Goal: Task Accomplishment & Management: Use online tool/utility

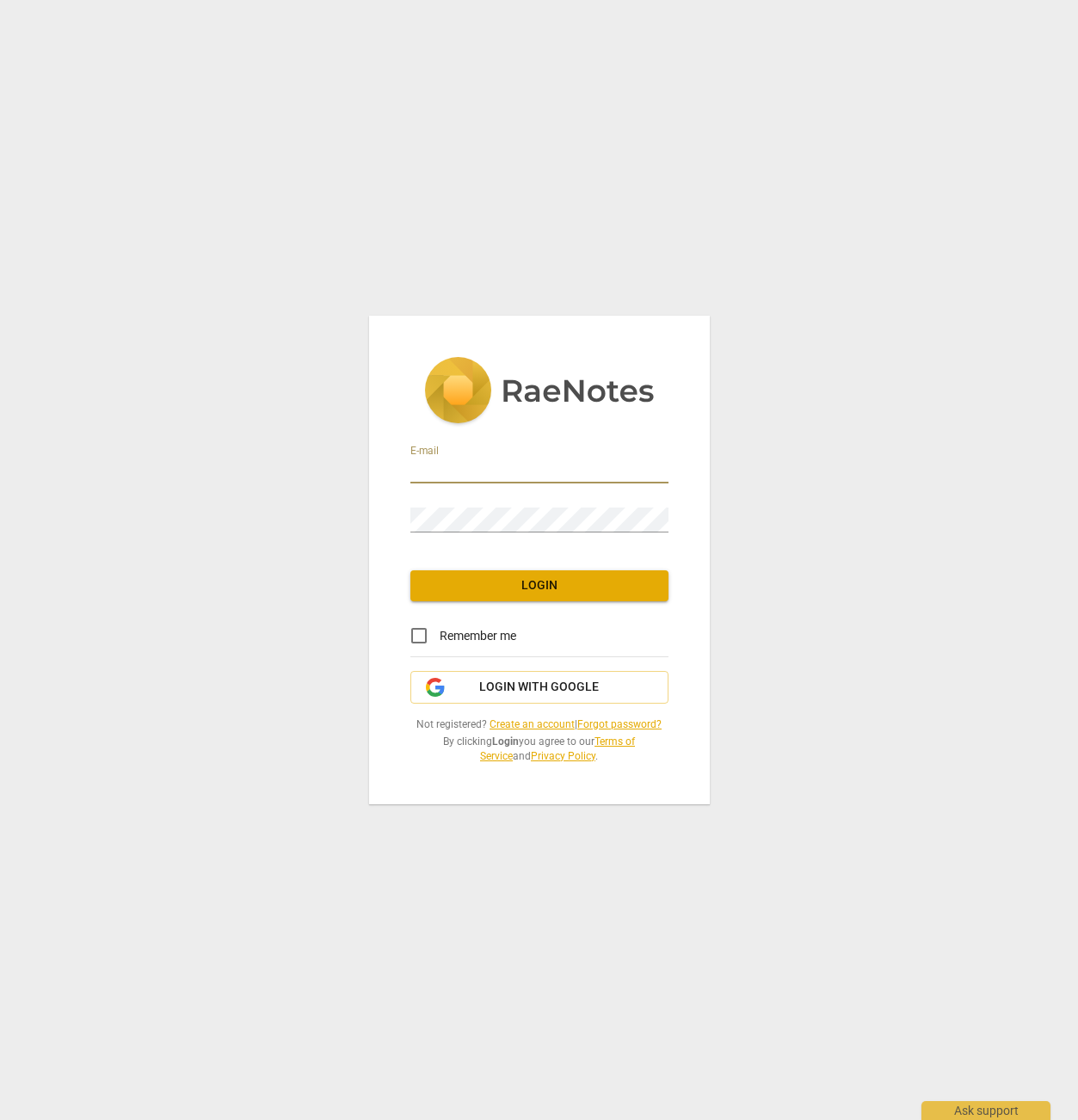
click at [463, 463] on input "email" at bounding box center [539, 470] width 258 height 25
type input "cailin@cko-consulting.com"
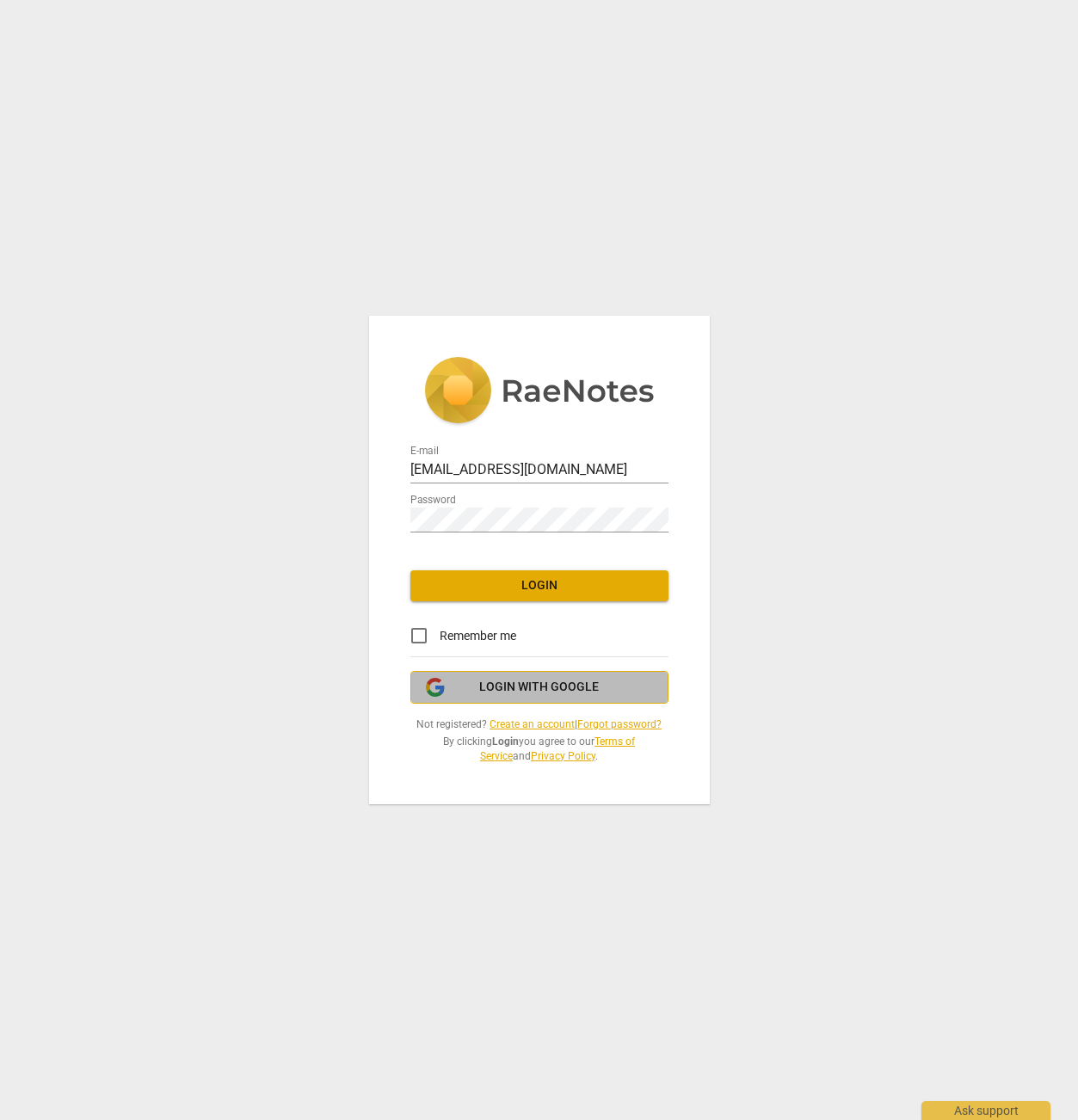
click at [532, 680] on span "Login with Google" at bounding box center [538, 687] width 120 height 17
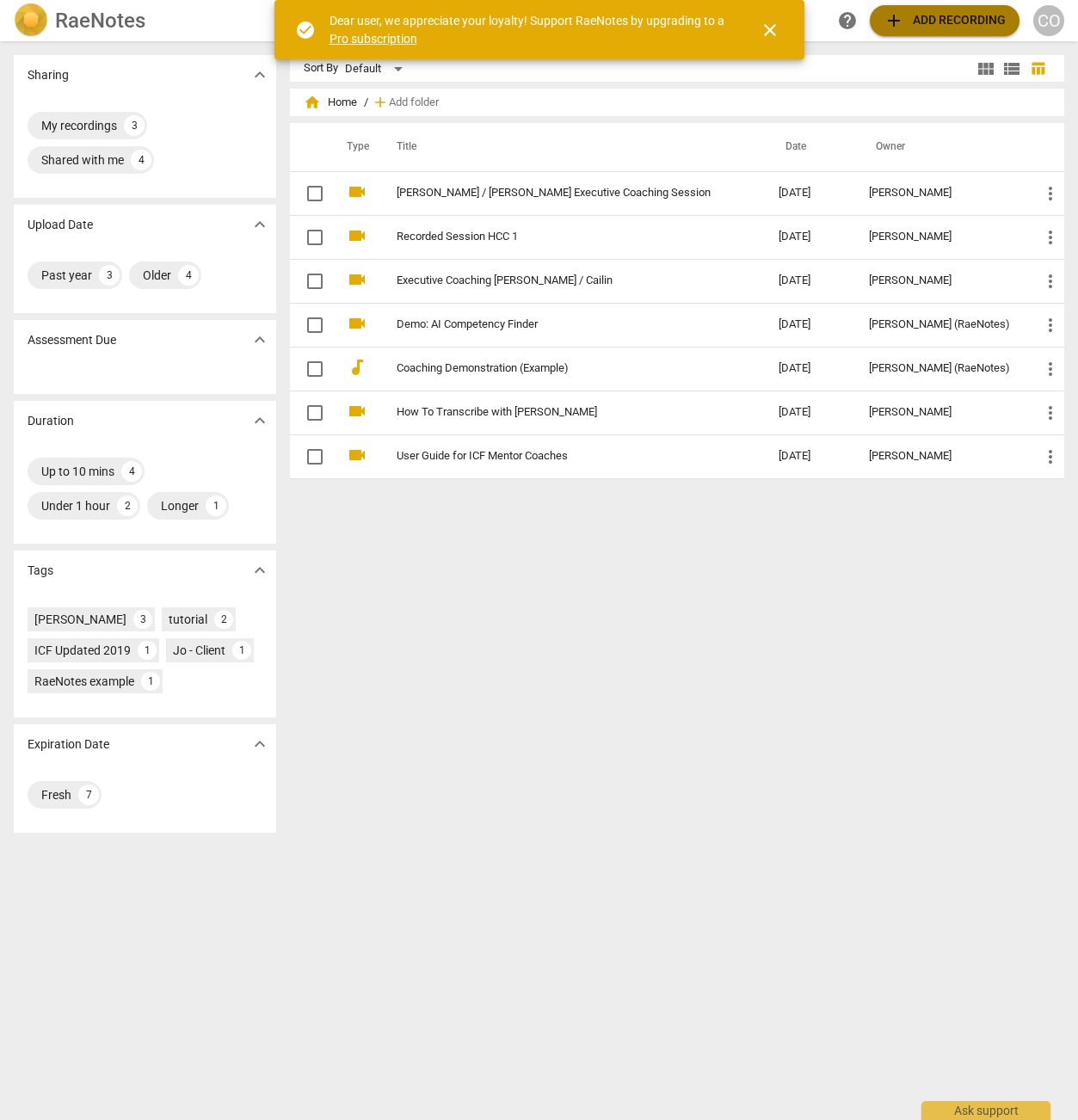
click at [946, 22] on span "add Add recording" at bounding box center [945, 20] width 122 height 21
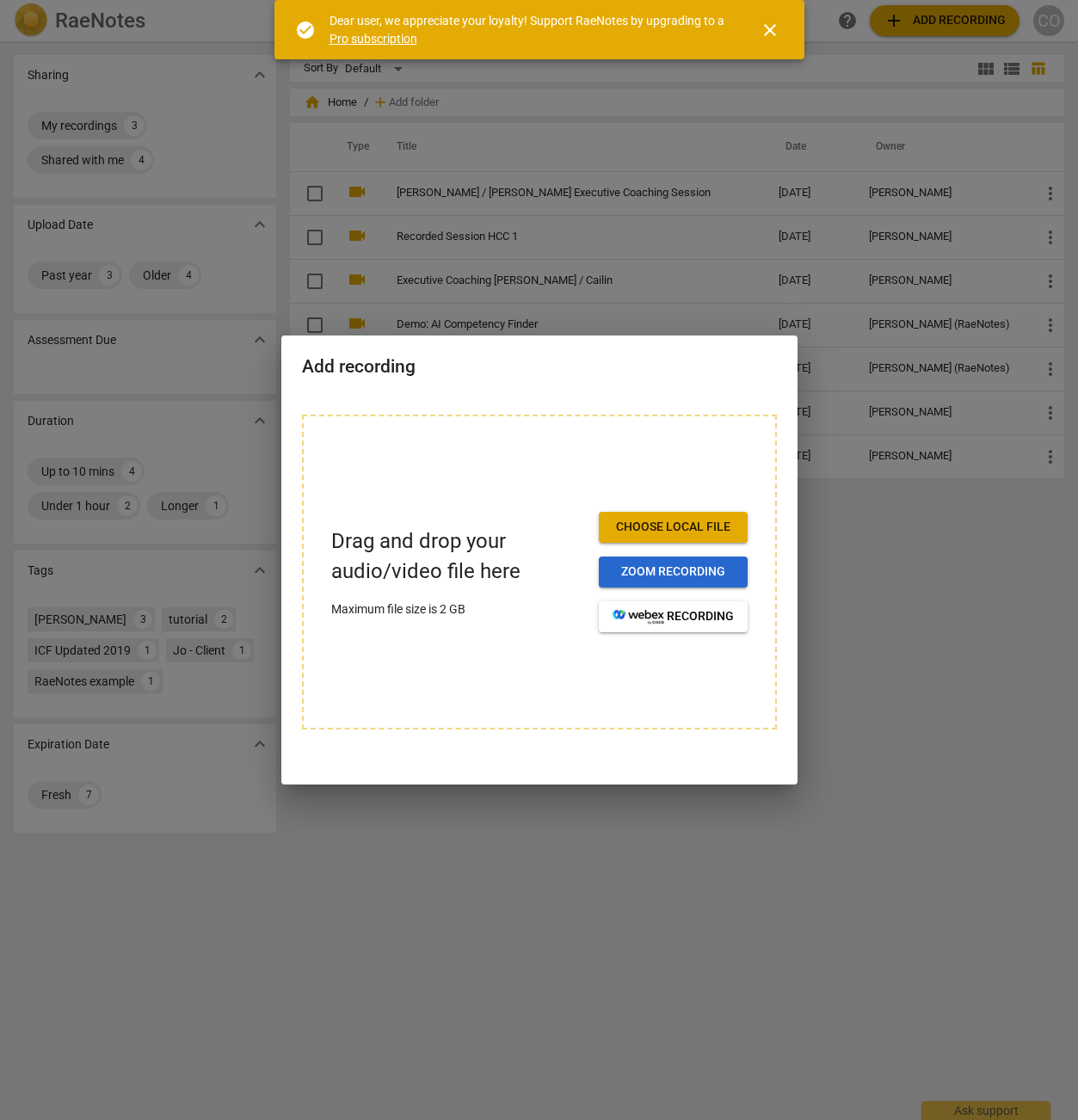
click at [671, 576] on span "Zoom recording" at bounding box center [672, 572] width 122 height 17
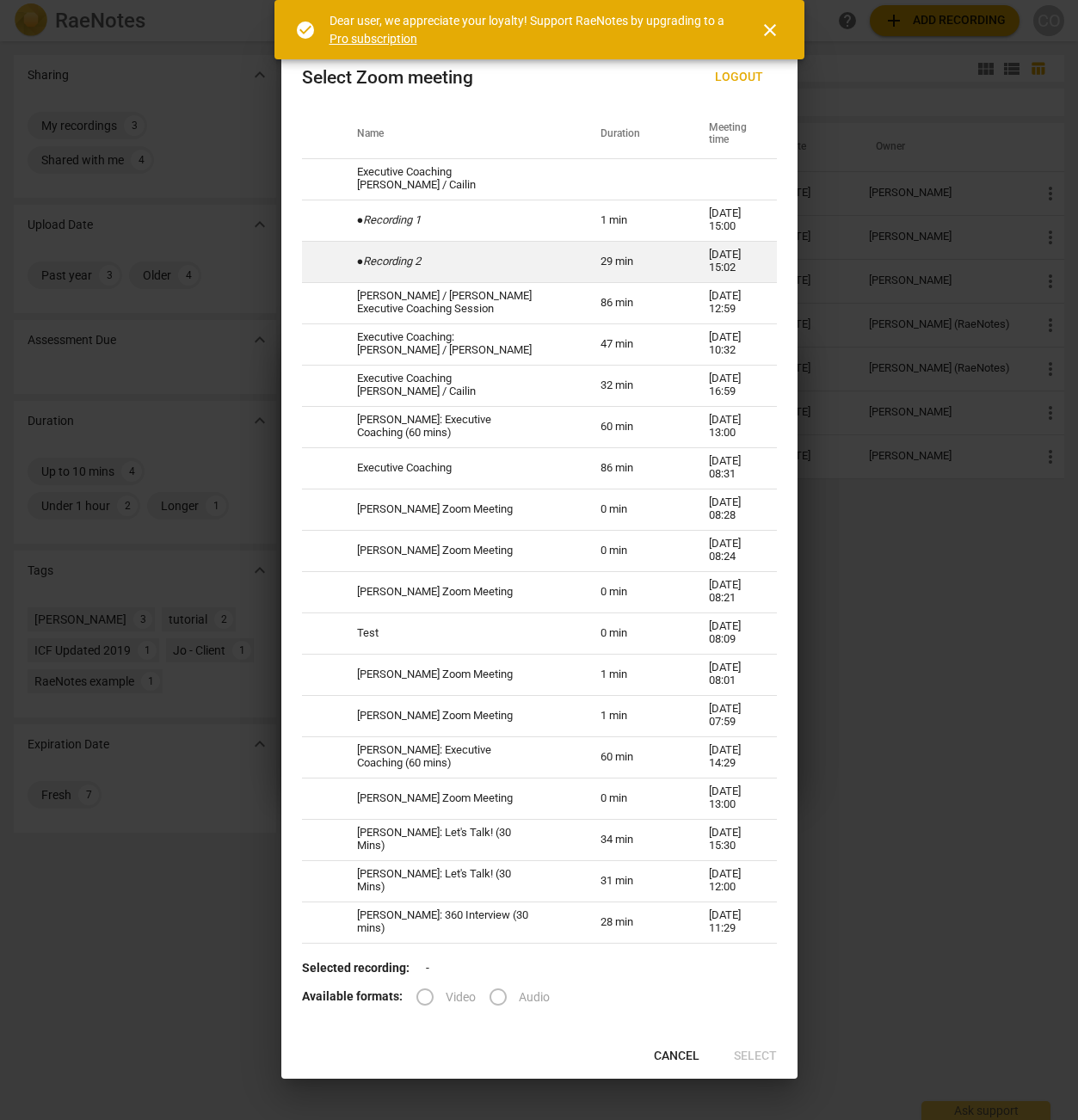
click at [527, 270] on td "● Recording 2" at bounding box center [458, 261] width 243 height 41
radio input "true"
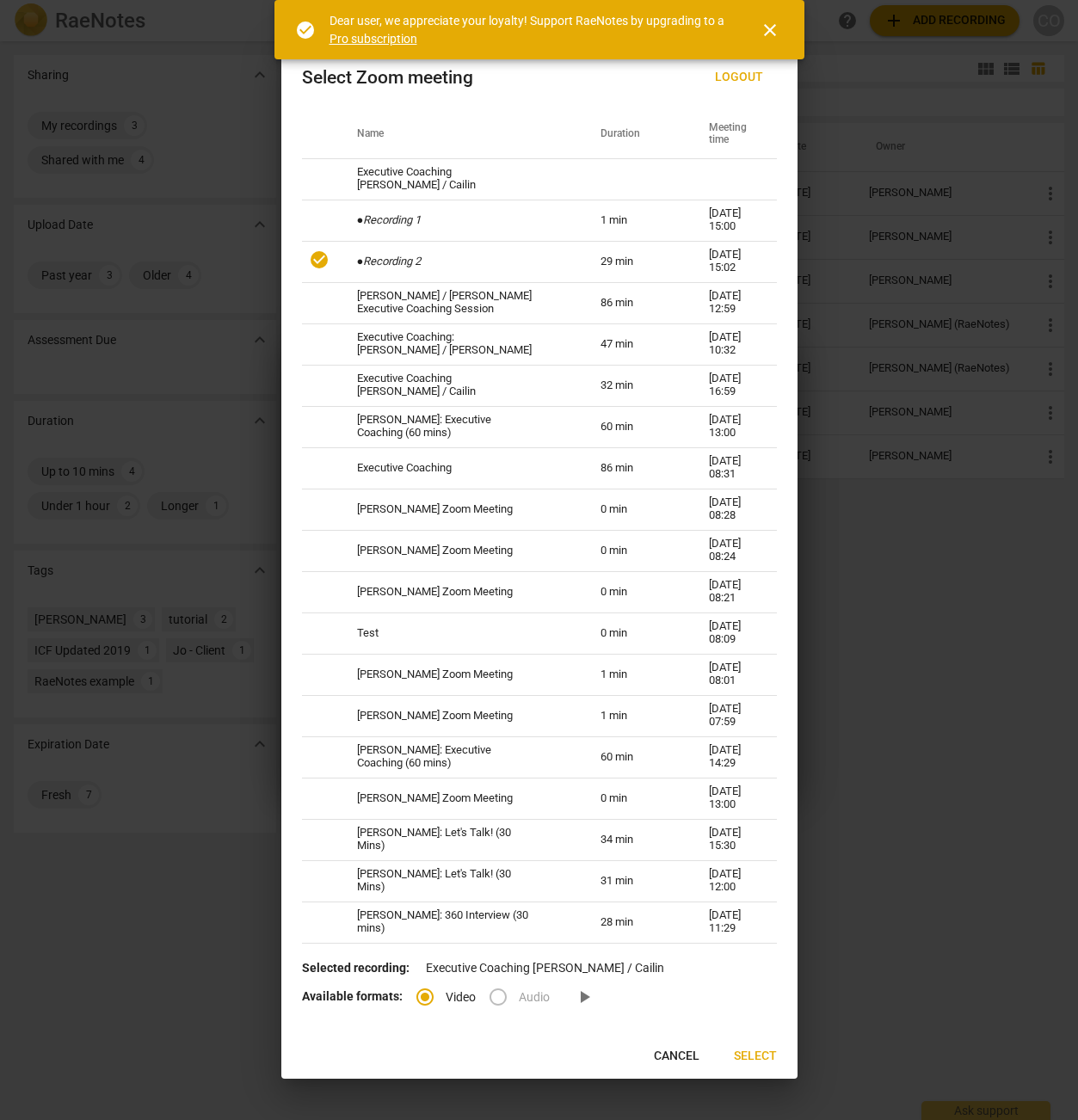
click at [501, 998] on label "Audio" at bounding box center [513, 997] width 72 height 41
click at [580, 998] on span "play_arrow" at bounding box center [584, 997] width 21 height 21
click at [749, 1056] on span "Select" at bounding box center [755, 1056] width 43 height 17
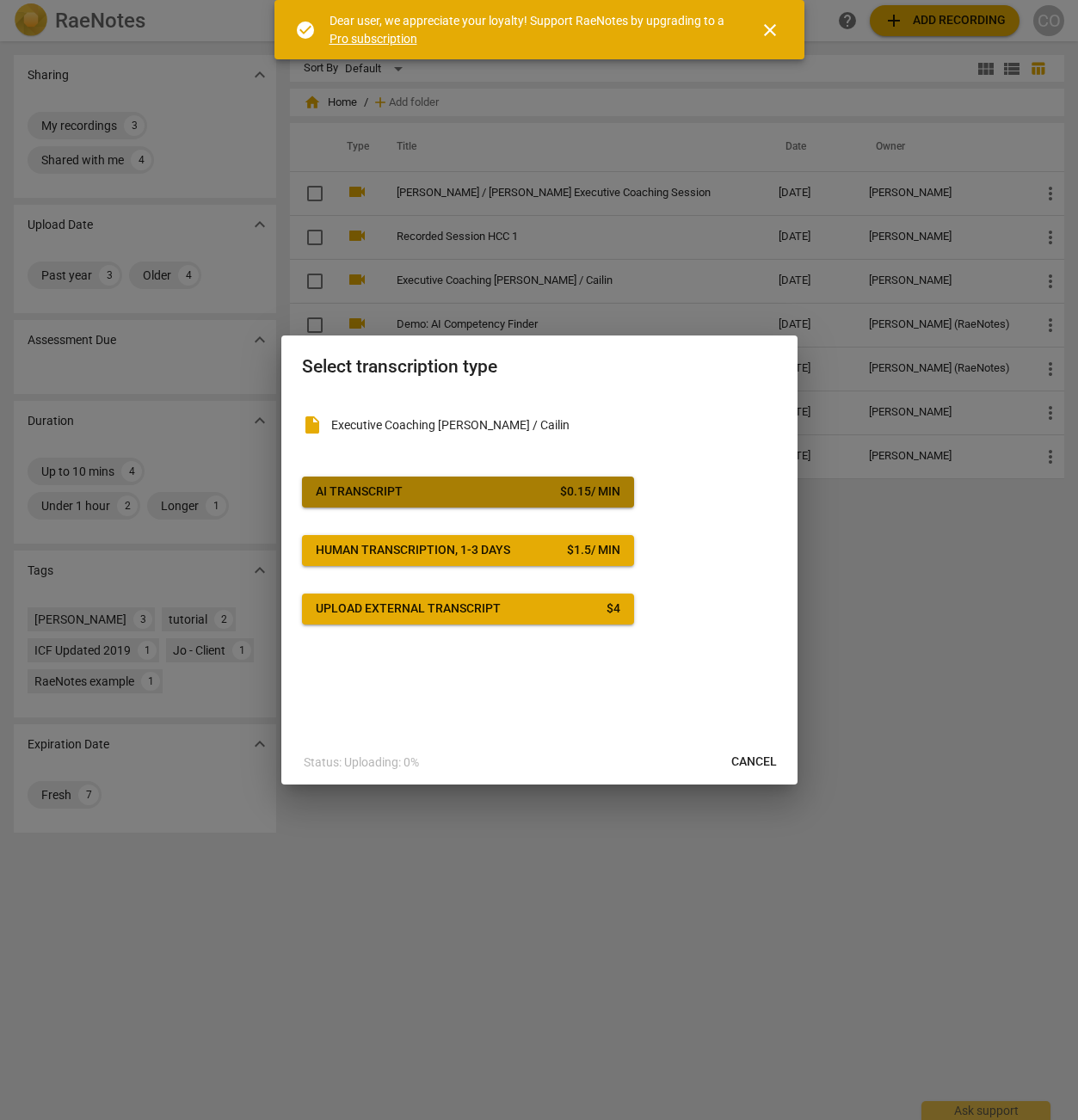
click at [483, 491] on span "AI Transcript $ 0.15 / min" at bounding box center [468, 491] width 304 height 17
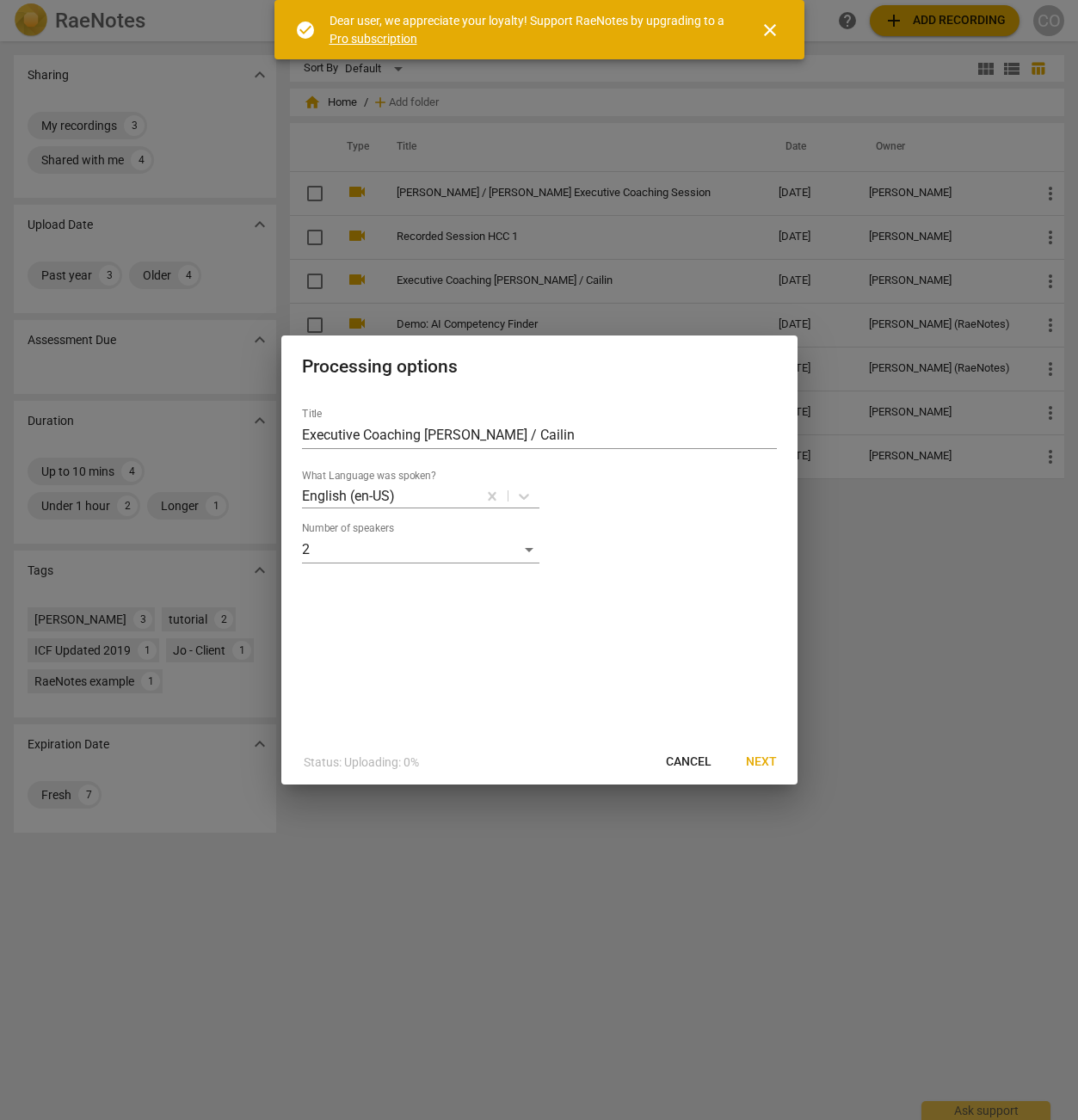
click at [758, 756] on span "Next" at bounding box center [761, 762] width 31 height 17
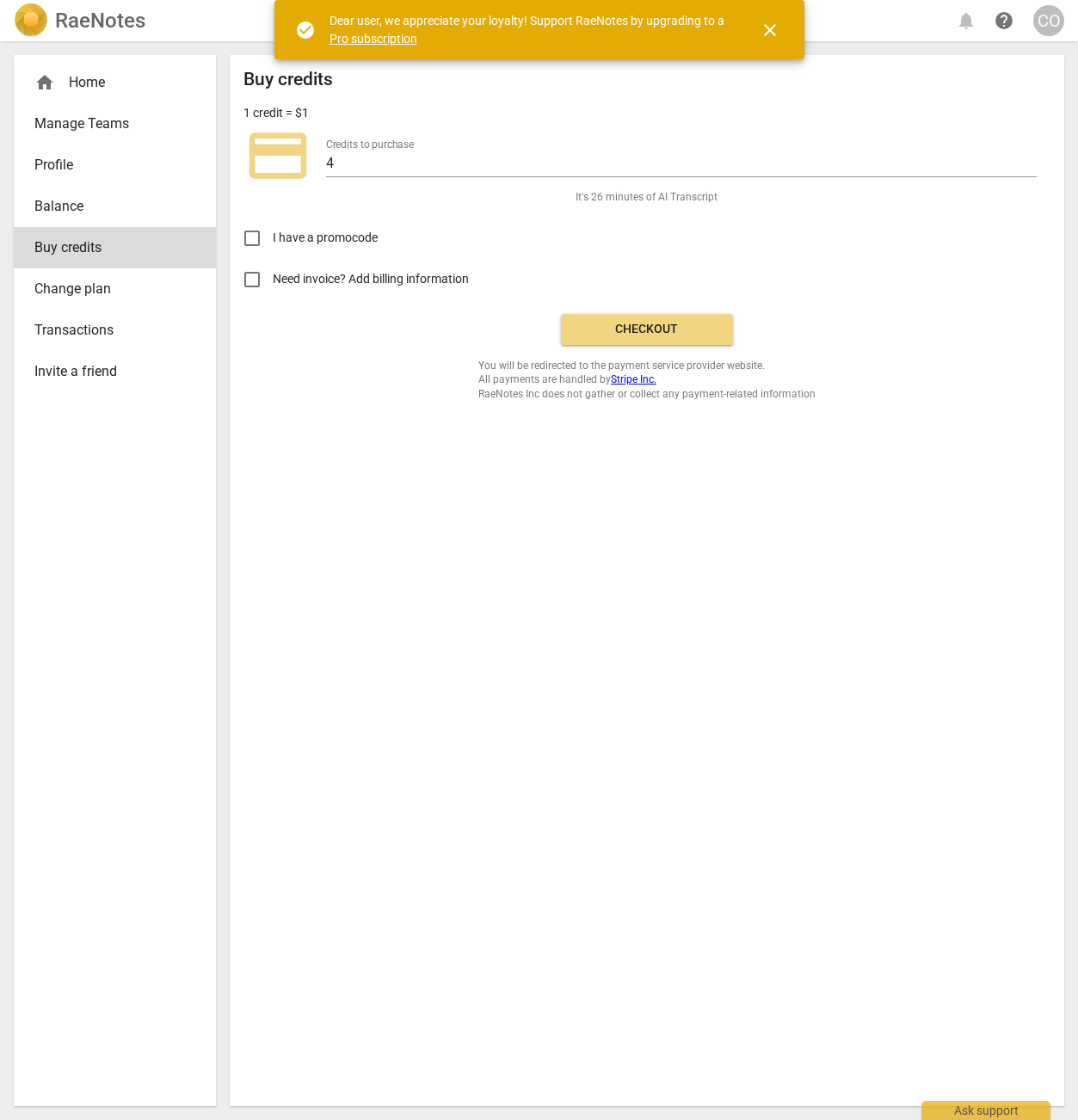
click at [661, 330] on span "Checkout" at bounding box center [647, 329] width 144 height 17
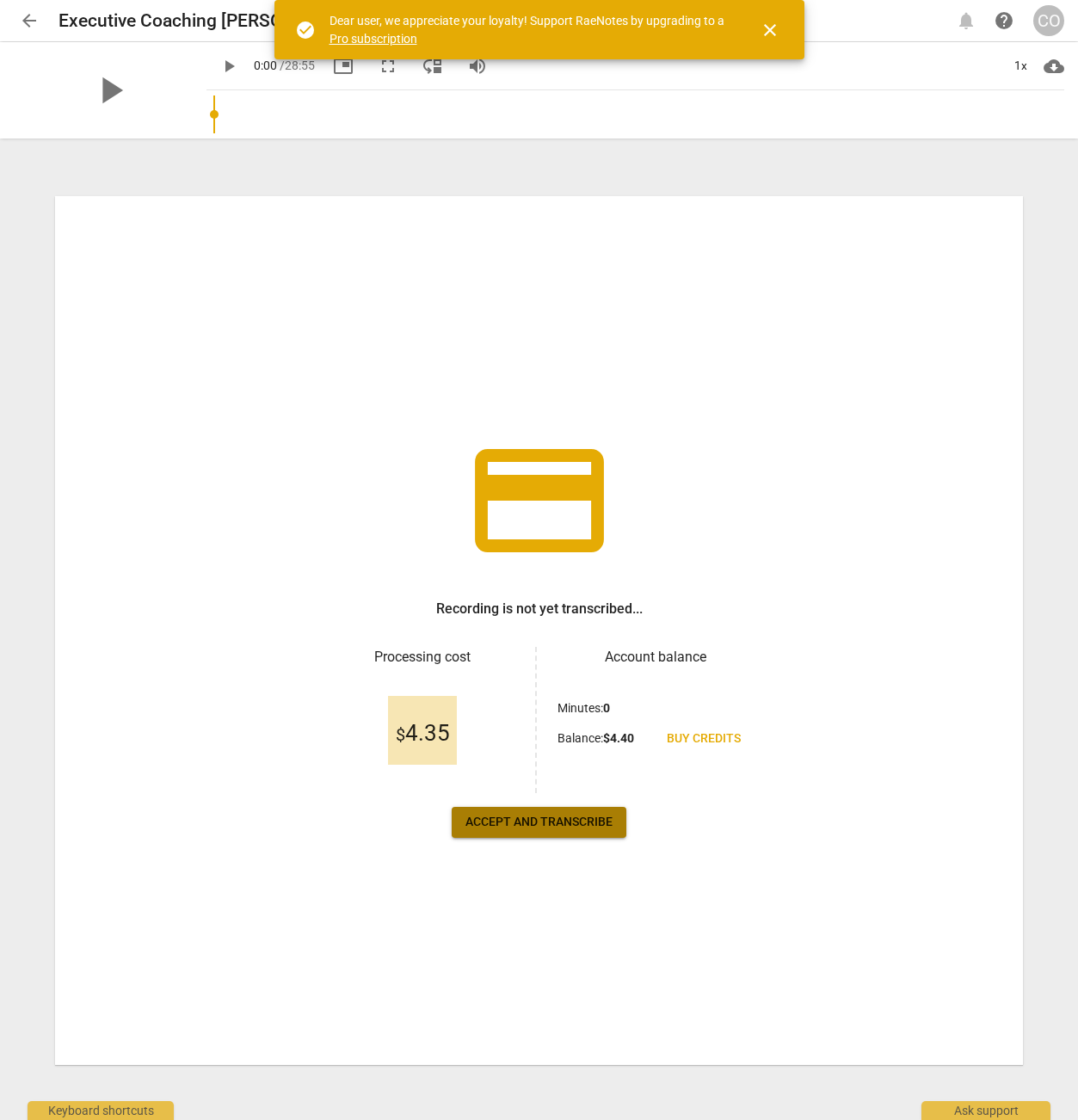
click at [551, 824] on span "Accept and transcribe" at bounding box center [538, 822] width 147 height 17
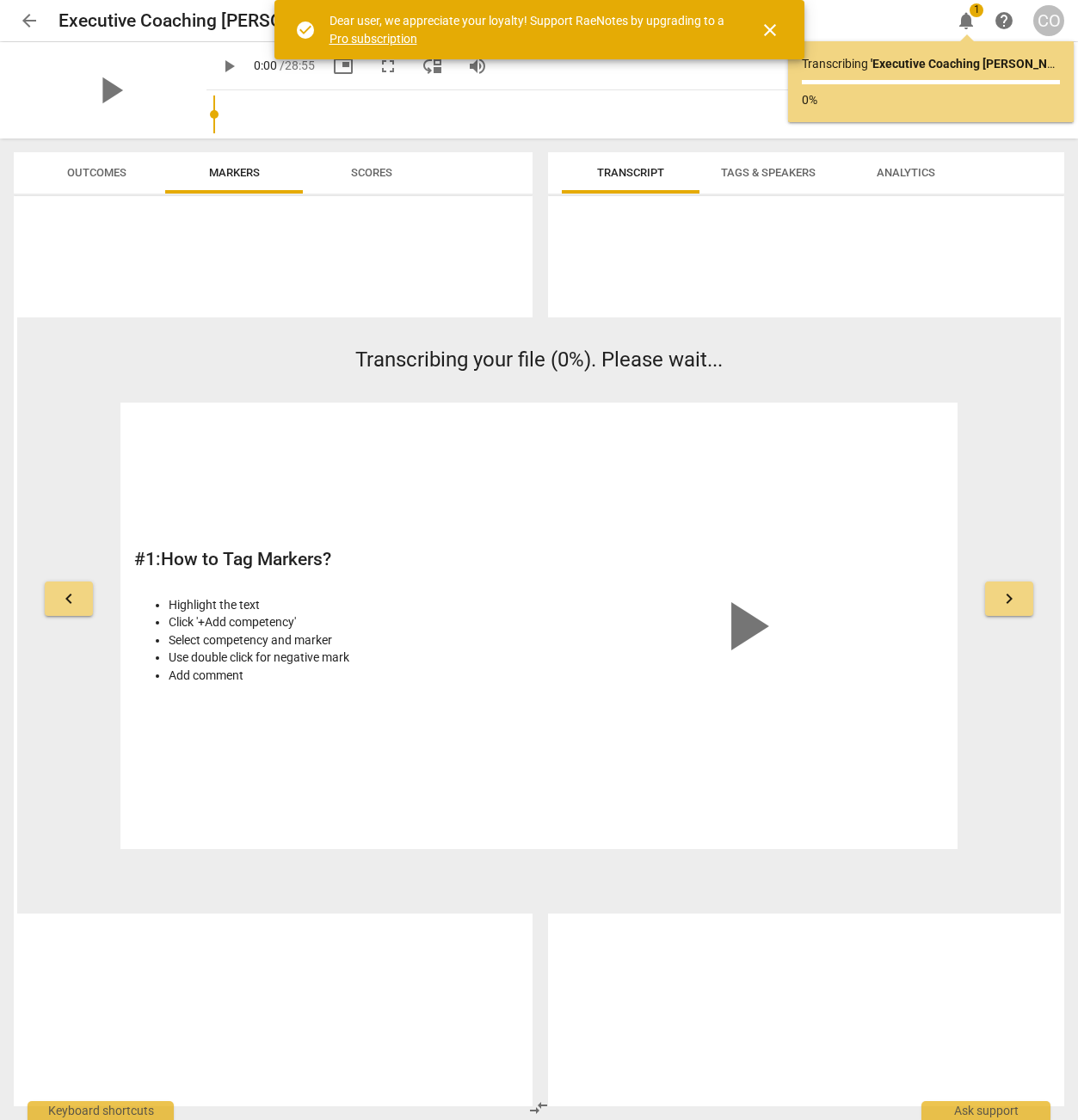
click at [772, 33] on span "close" at bounding box center [769, 30] width 21 height 21
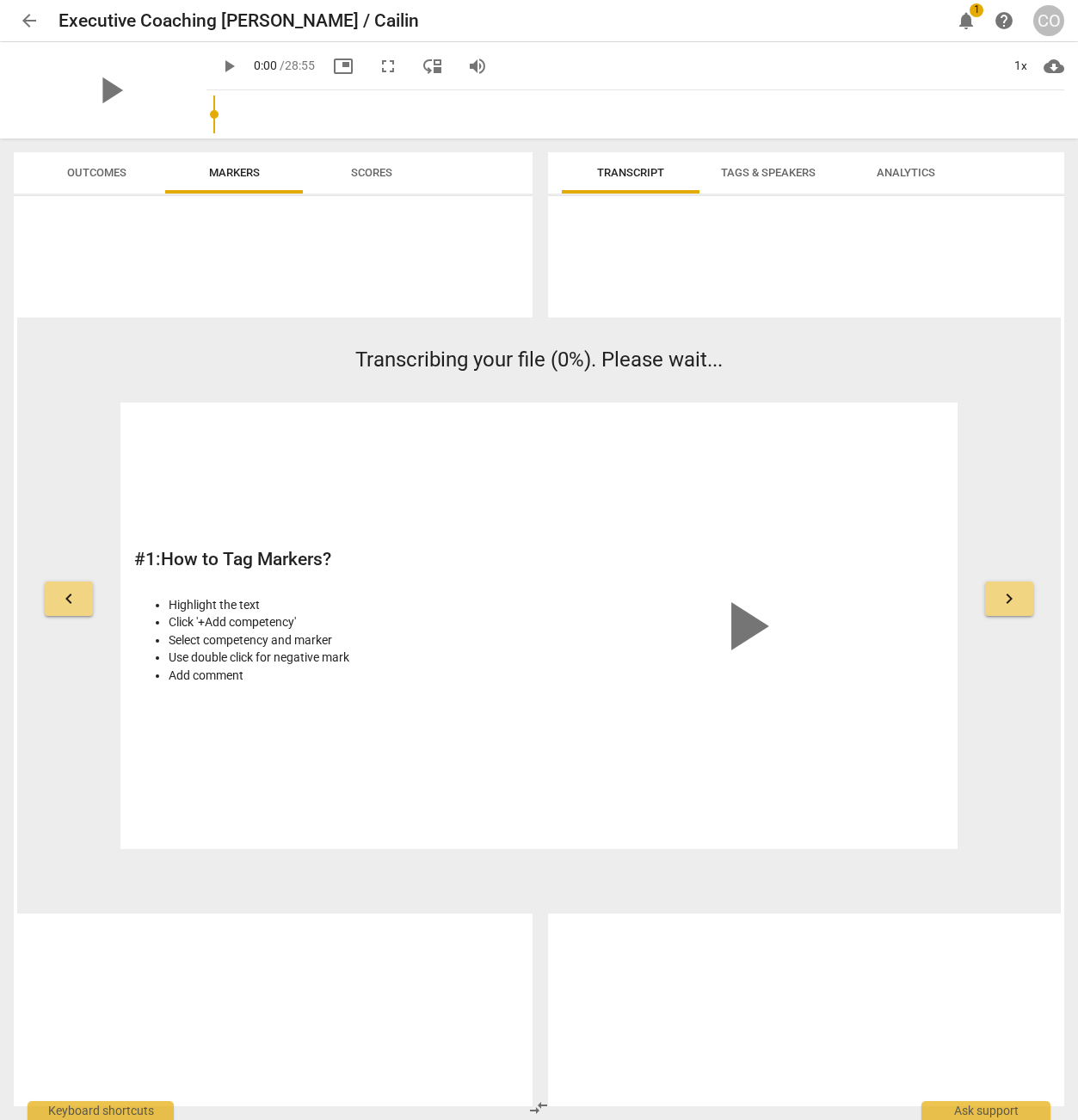
click at [968, 23] on span "notifications" at bounding box center [966, 20] width 21 height 21
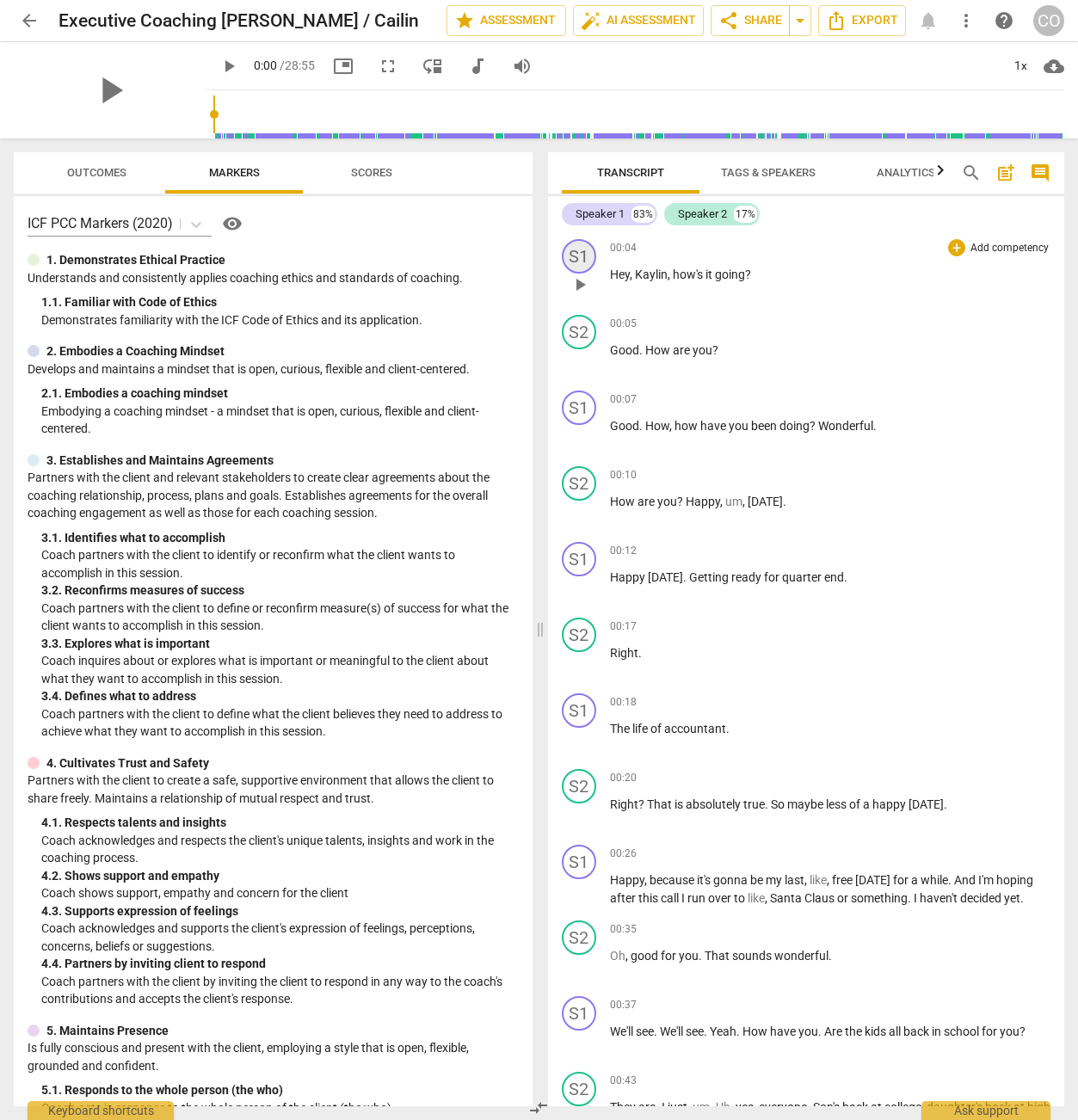
click at [585, 262] on div "S1" at bounding box center [579, 257] width 35 height 35
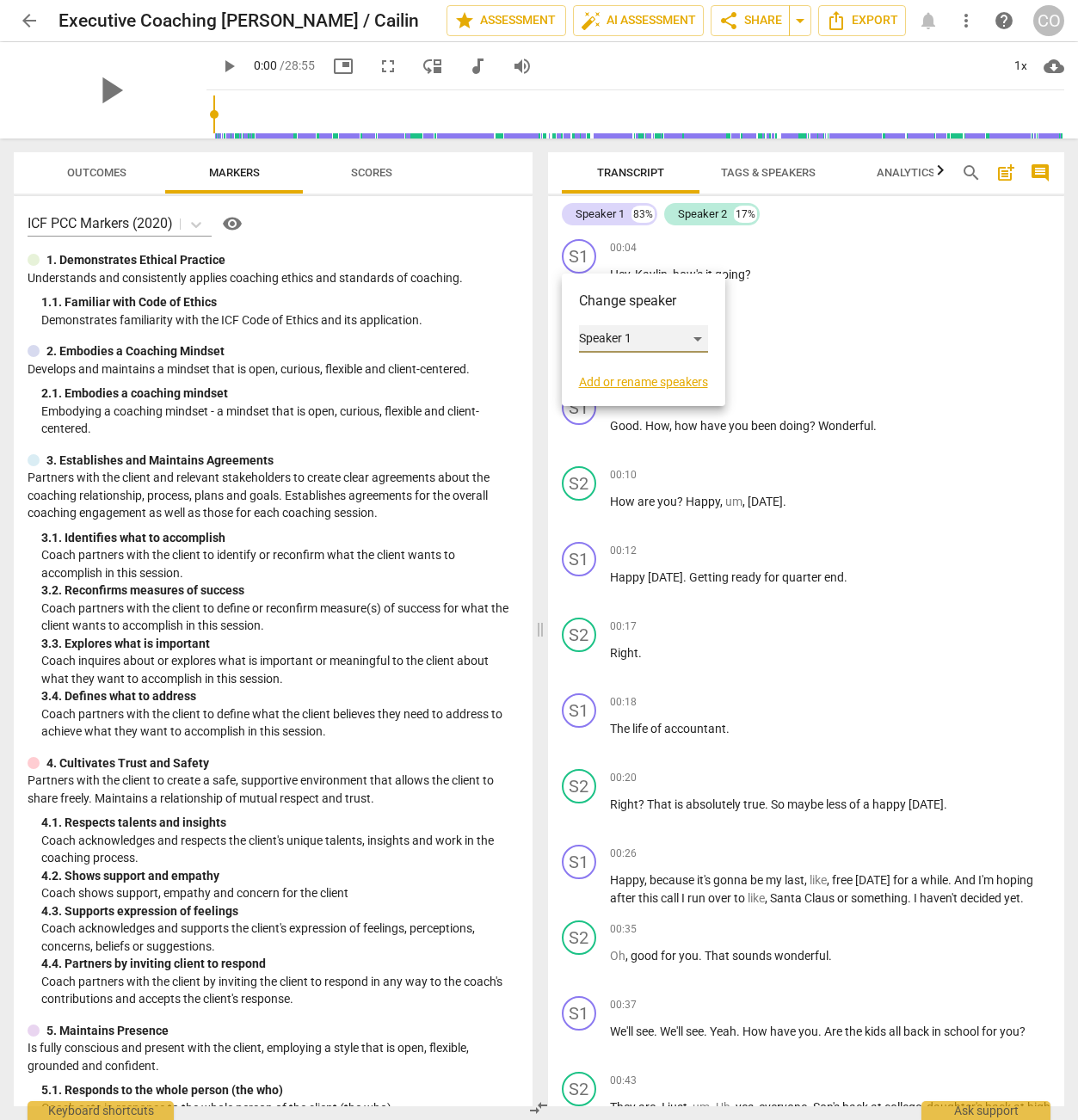
click at [610, 336] on div "Speaker 1" at bounding box center [643, 339] width 129 height 27
click at [614, 344] on li "Speaker 1" at bounding box center [644, 339] width 131 height 33
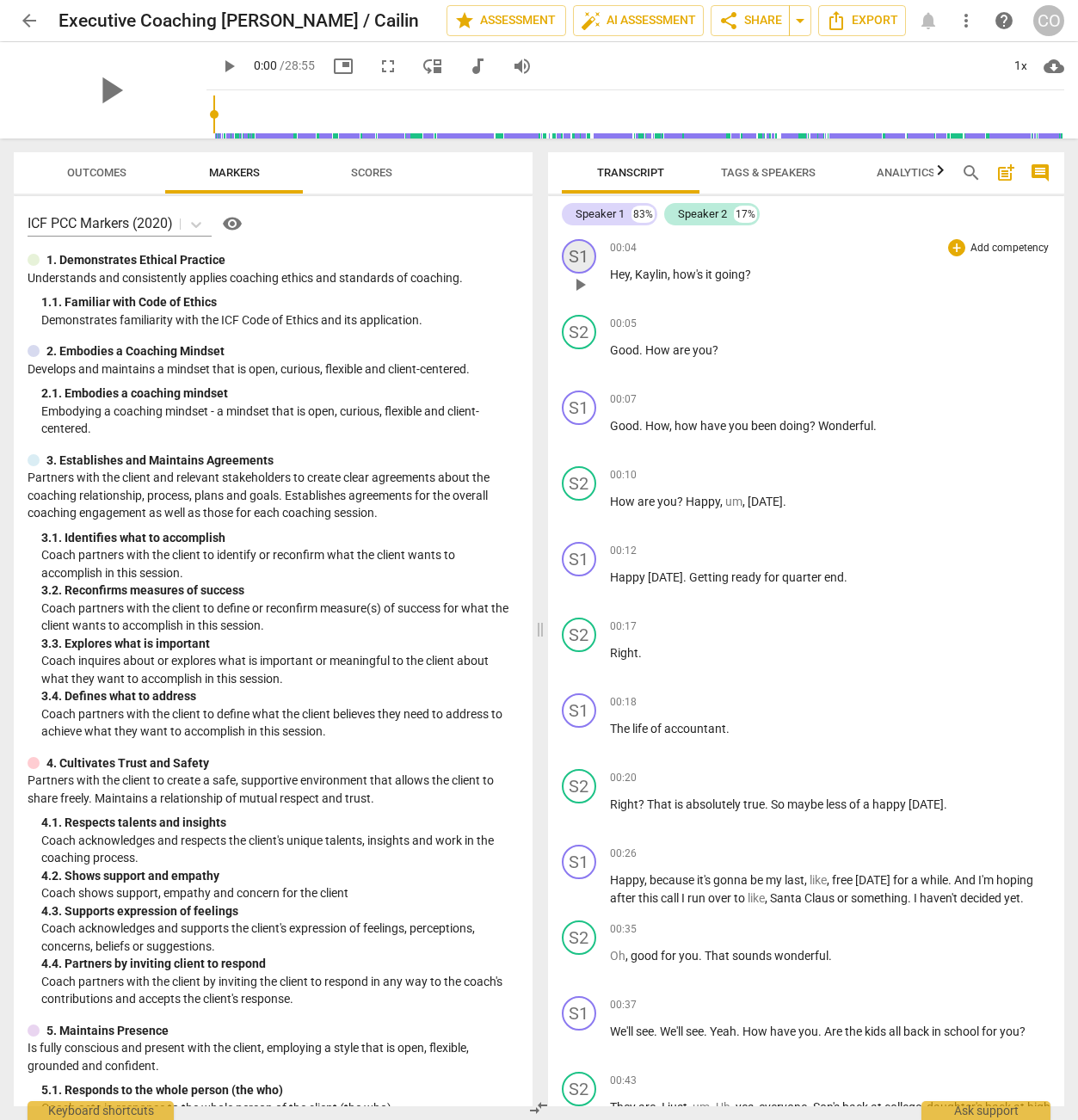
click at [585, 252] on div "S1" at bounding box center [579, 257] width 35 height 35
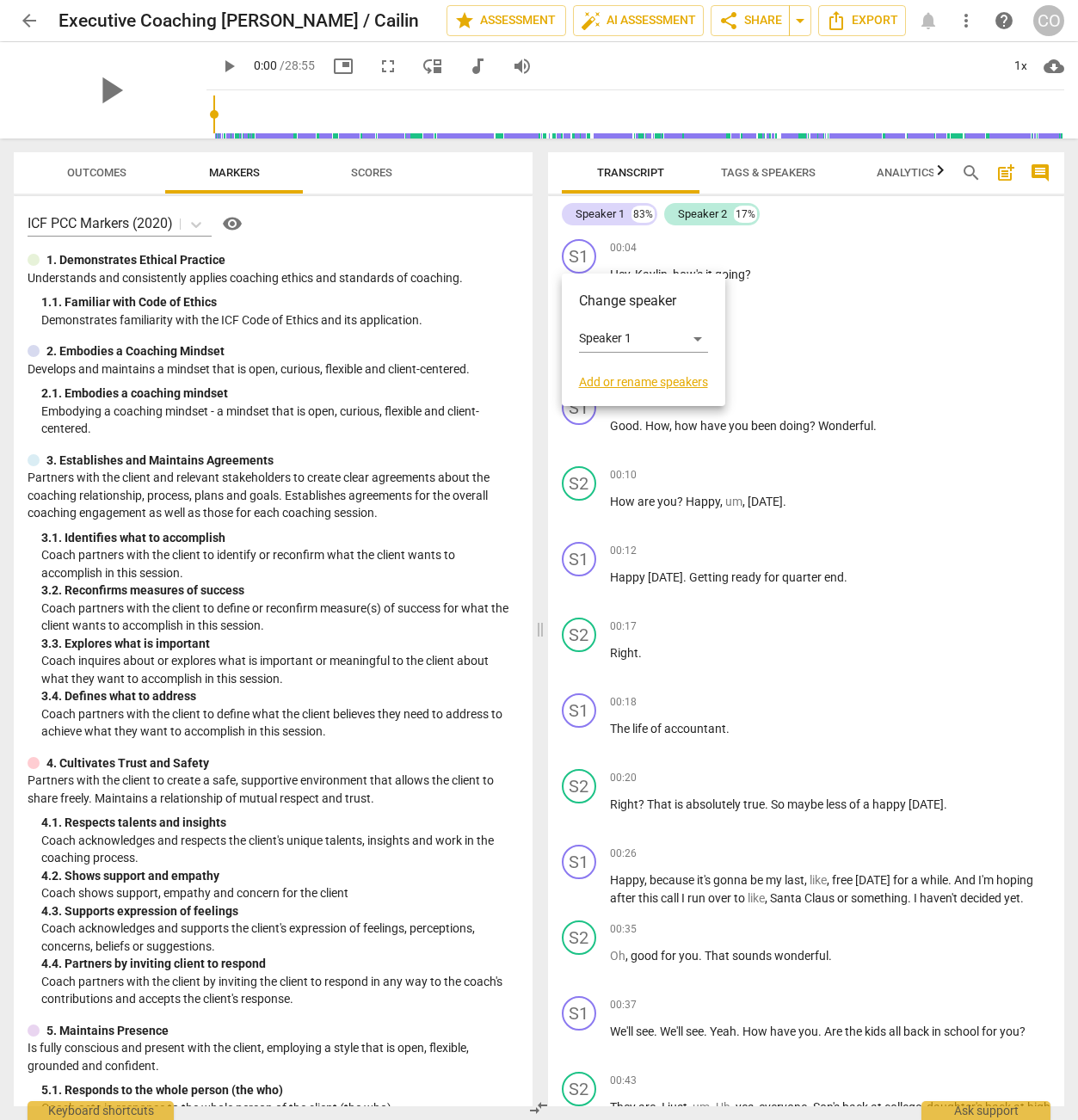
click at [654, 376] on link "Add or rename speakers" at bounding box center [643, 381] width 129 height 14
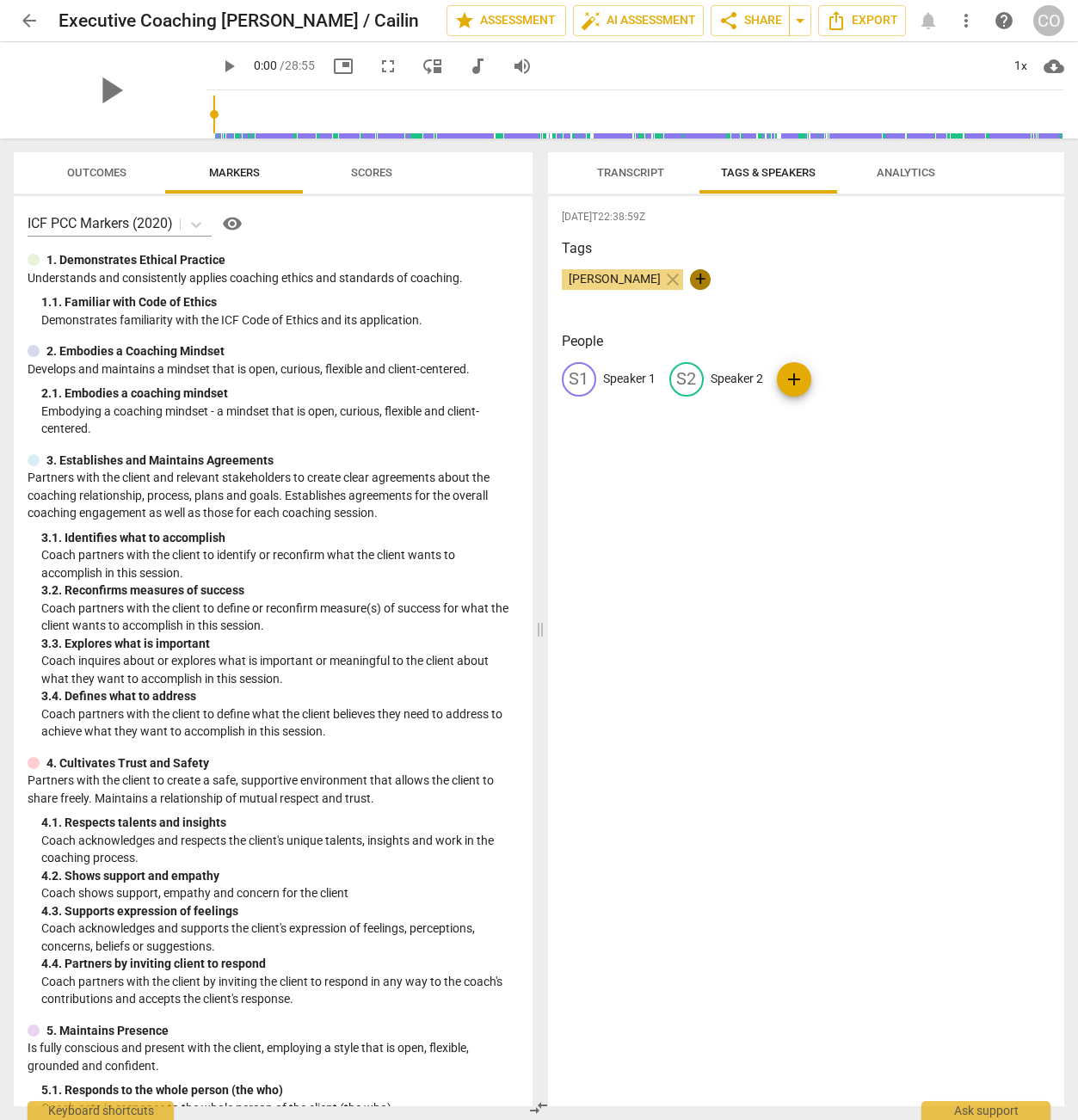
click at [690, 276] on span "+" at bounding box center [700, 280] width 21 height 21
click at [697, 278] on input "text" at bounding box center [740, 280] width 86 height 27
type input "Client"
click at [577, 383] on span "edit" at bounding box center [578, 379] width 21 height 21
drag, startPoint x: 698, startPoint y: 278, endPoint x: 634, endPoint y: 395, distance: 133.4
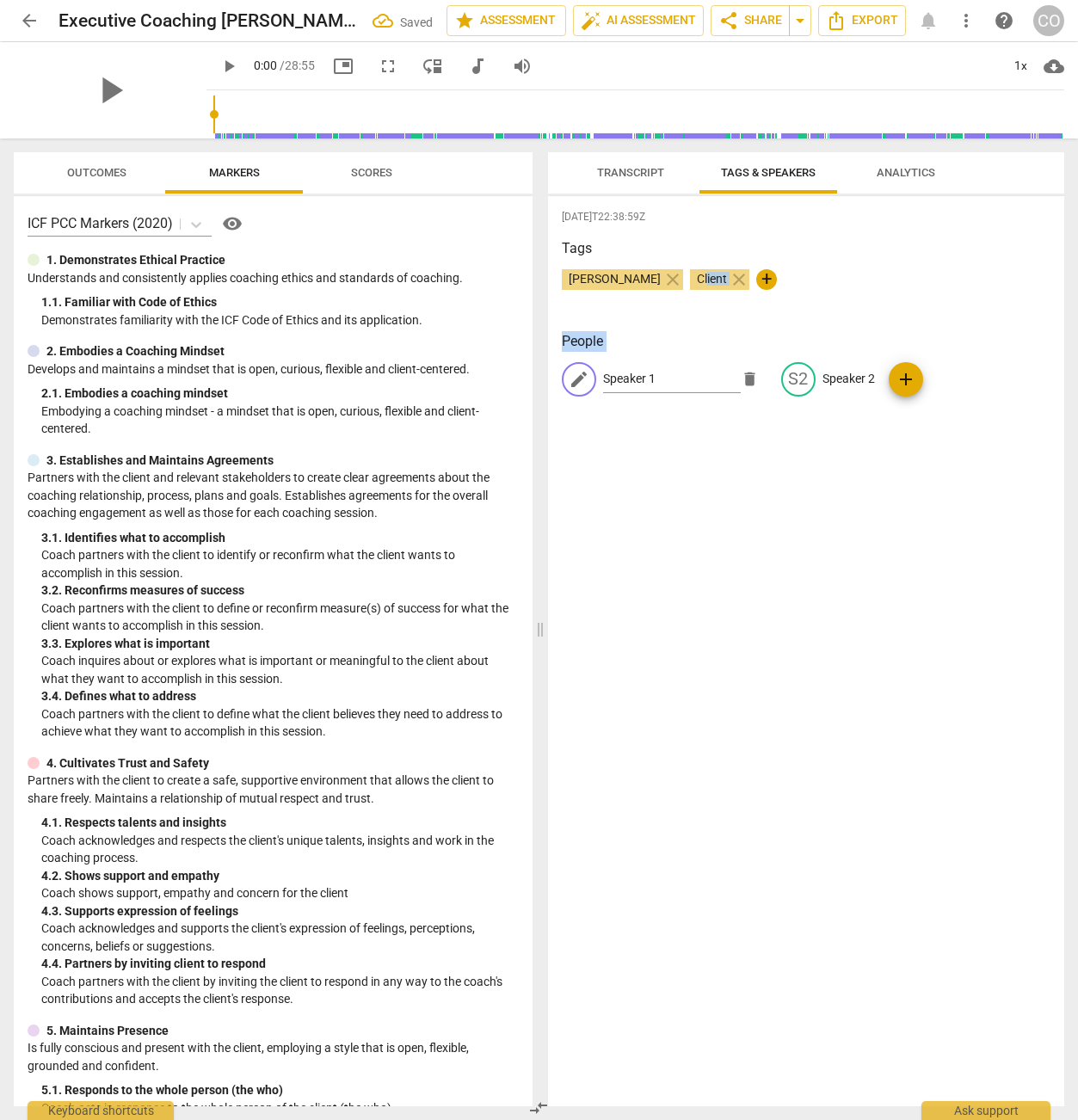
click at [634, 395] on div "2025-09-26T22:38:59Z Tags Cailin ORiordan close Client close + People edit Spea…" at bounding box center [807, 651] width 517 height 910
drag, startPoint x: 658, startPoint y: 380, endPoint x: 674, endPoint y: 382, distance: 16.1
click at [674, 382] on input "Speaker 1" at bounding box center [671, 379] width 138 height 27
drag, startPoint x: 645, startPoint y: 380, endPoint x: 597, endPoint y: 382, distance: 48.0
click at [597, 382] on div "edit Speaker 1 delete" at bounding box center [664, 379] width 206 height 35
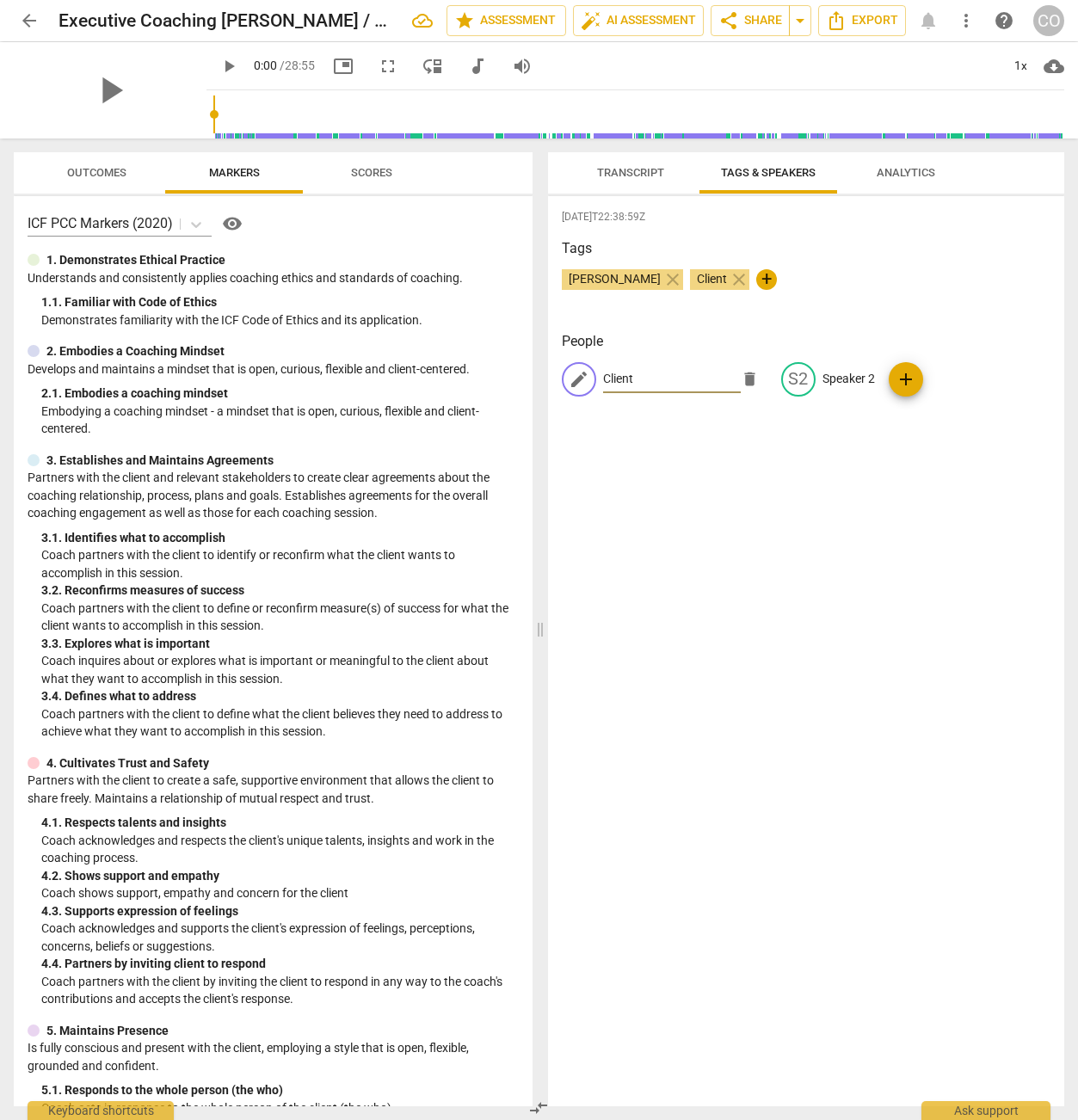
type input "Client"
click at [855, 375] on p "Speaker 2" at bounding box center [848, 379] width 52 height 18
type input "Coach Cailin"
click at [977, 297] on div "Cailin ORiordan close Client close +" at bounding box center [807, 287] width 490 height 35
click at [633, 167] on span "Transcript" at bounding box center [629, 173] width 67 height 13
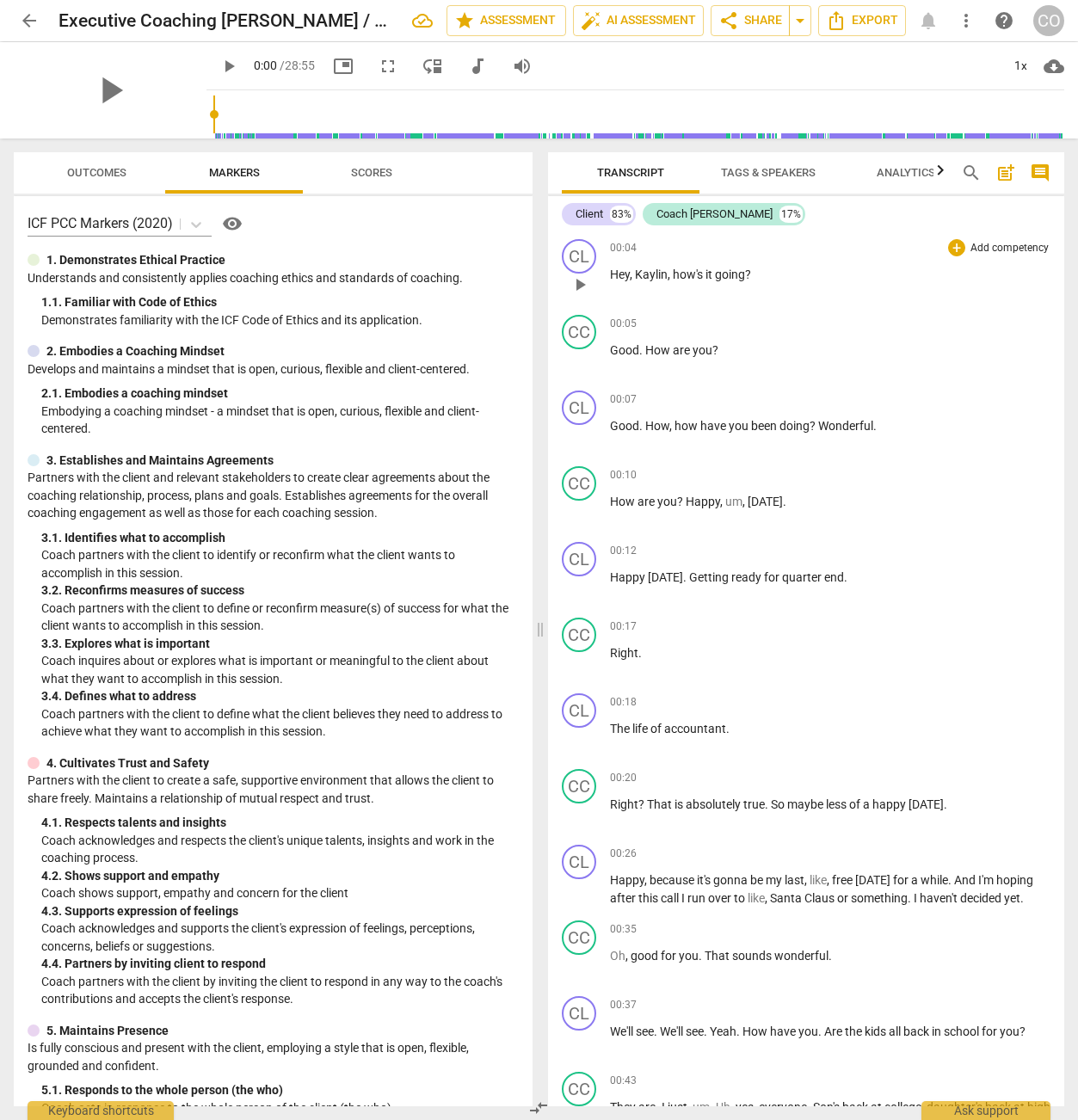
click at [649, 277] on span "Kaylin" at bounding box center [651, 274] width 33 height 14
click at [651, 164] on span "Transcript" at bounding box center [630, 173] width 109 height 23
click at [963, 22] on span "more_vert" at bounding box center [966, 20] width 21 height 21
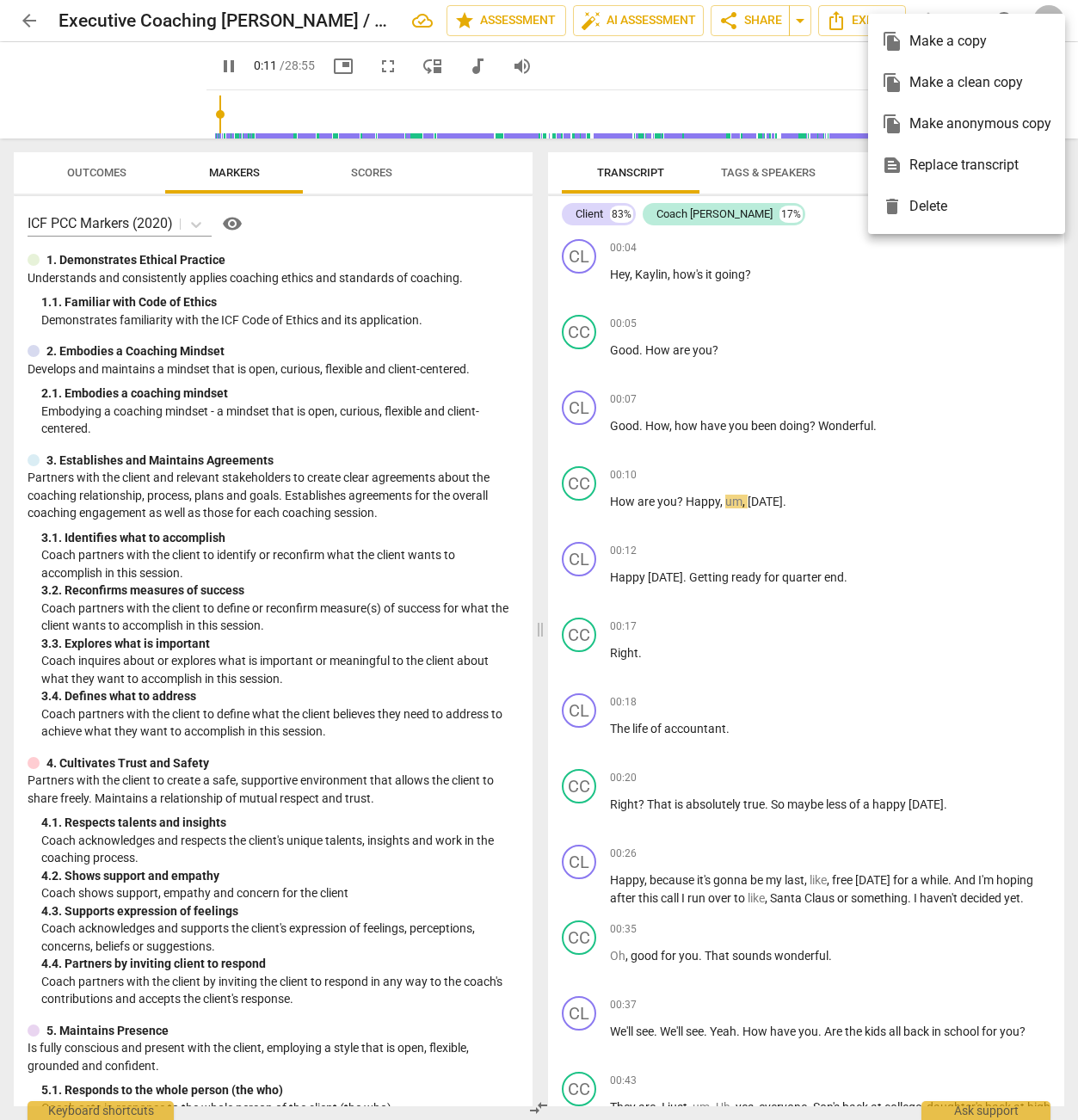
click at [836, 18] on div at bounding box center [539, 560] width 1078 height 1120
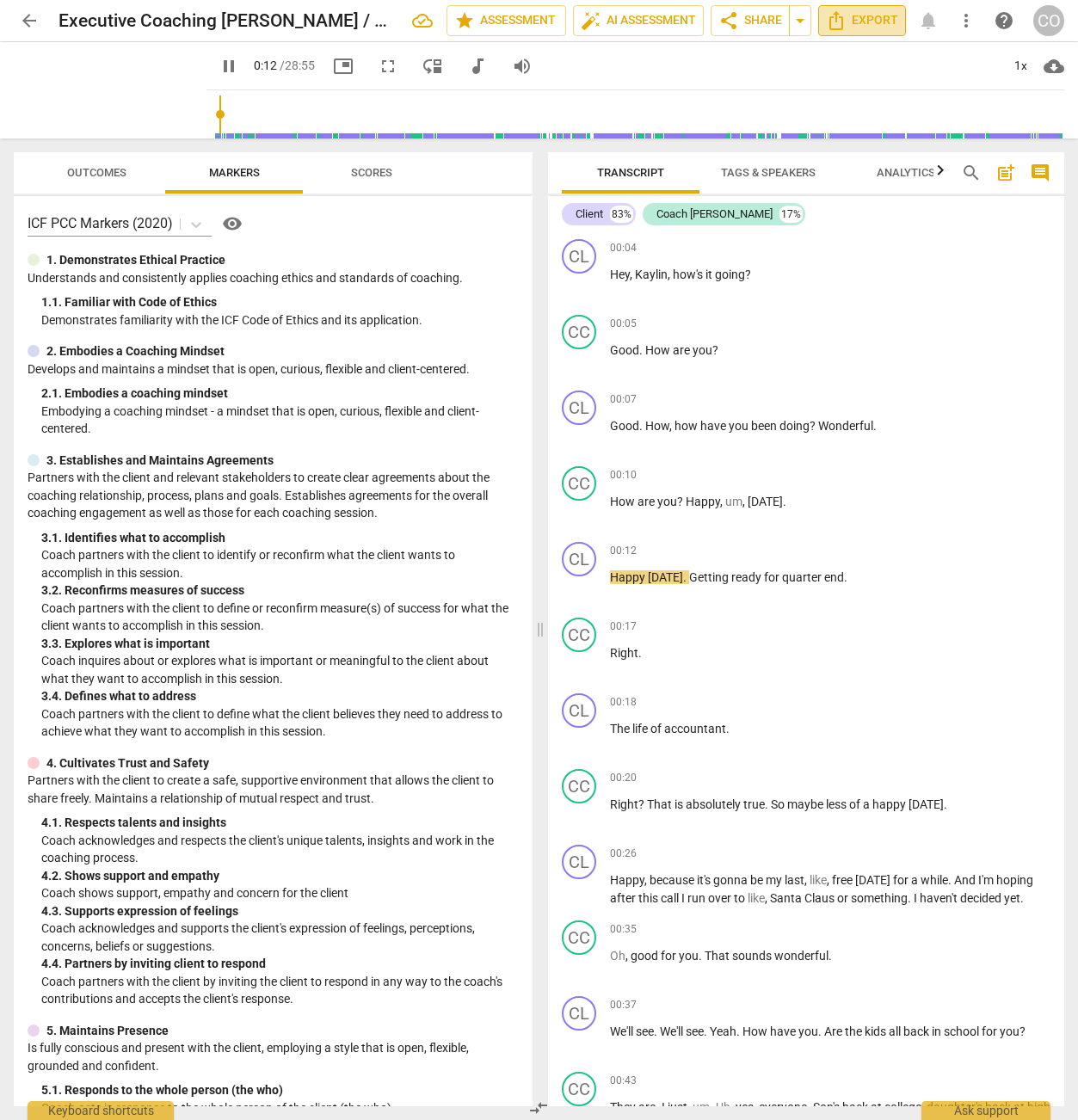
click at [840, 18] on icon "Export" at bounding box center [836, 20] width 21 height 21
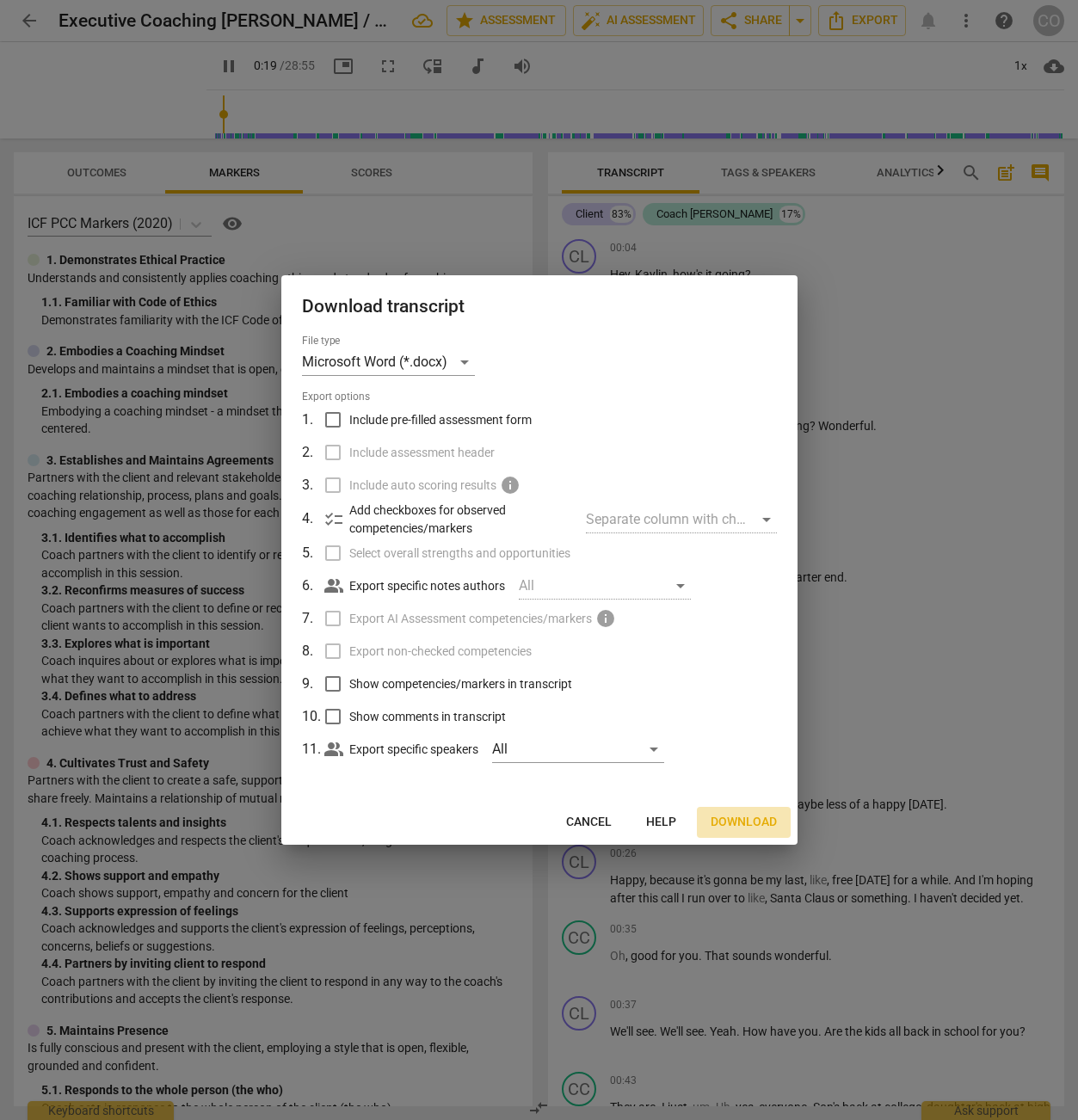
click at [756, 821] on span "Download" at bounding box center [744, 822] width 66 height 17
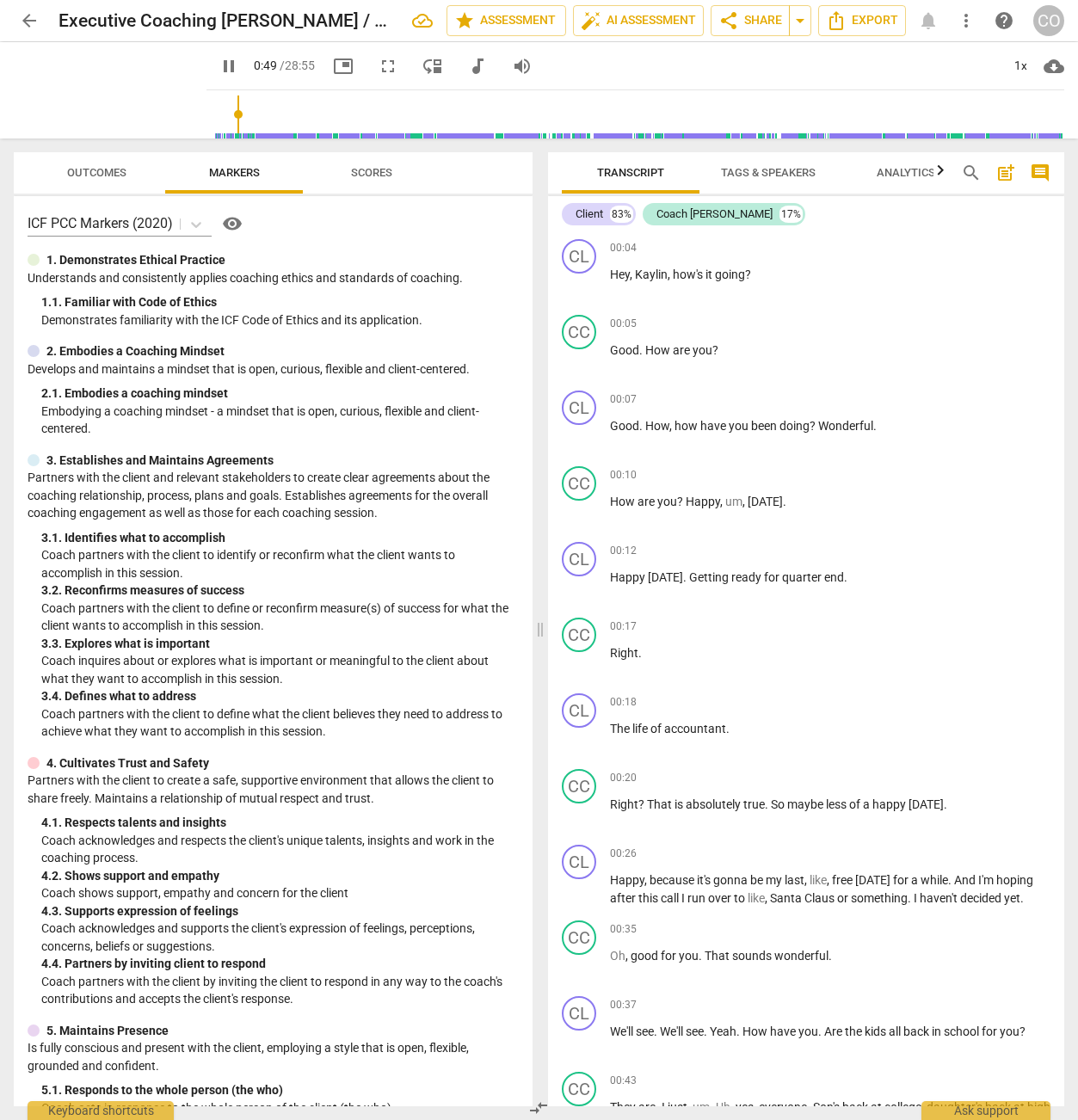
scroll to position [886, 0]
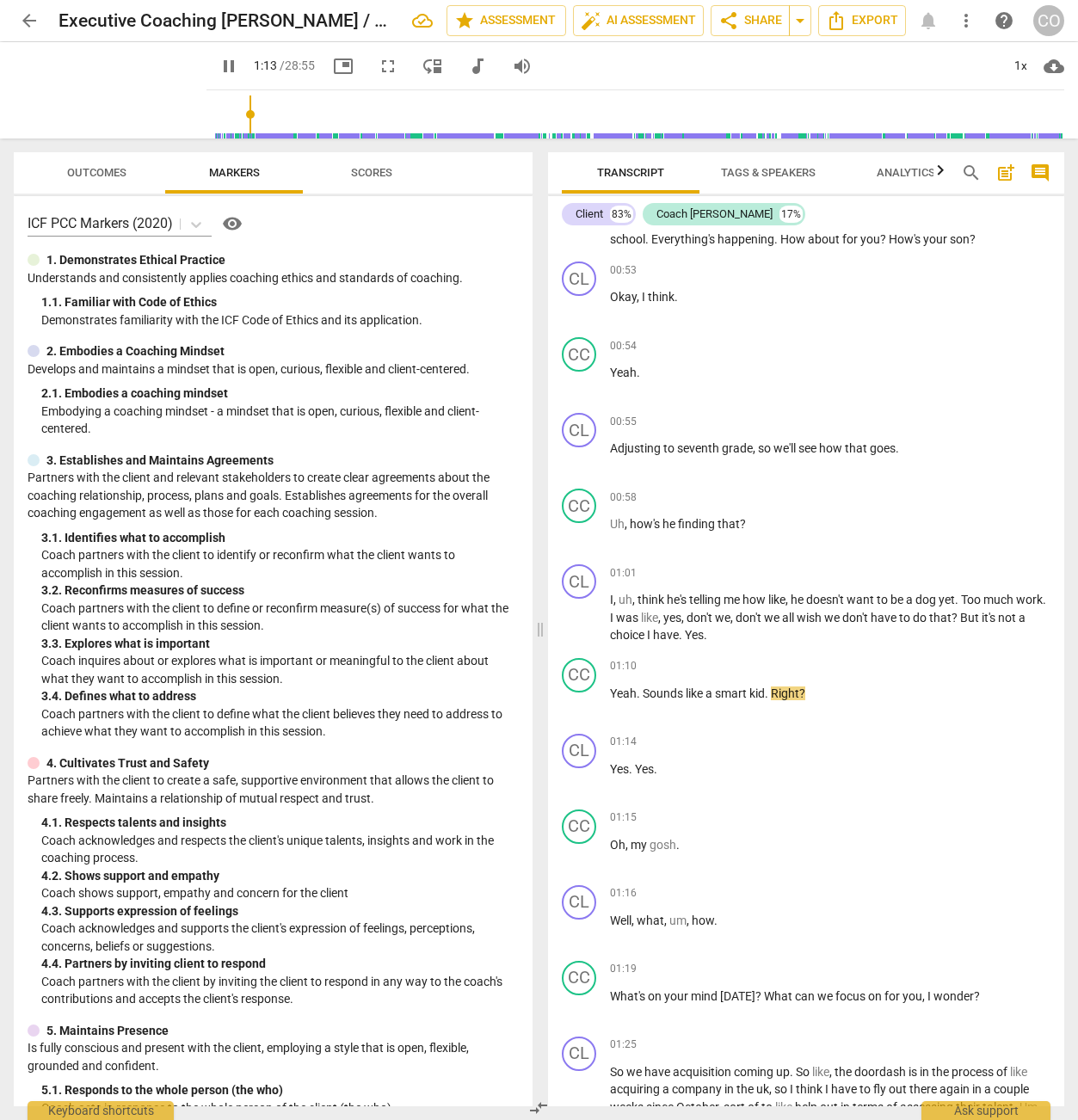
type input "74"
